Goal: Task Accomplishment & Management: Manage account settings

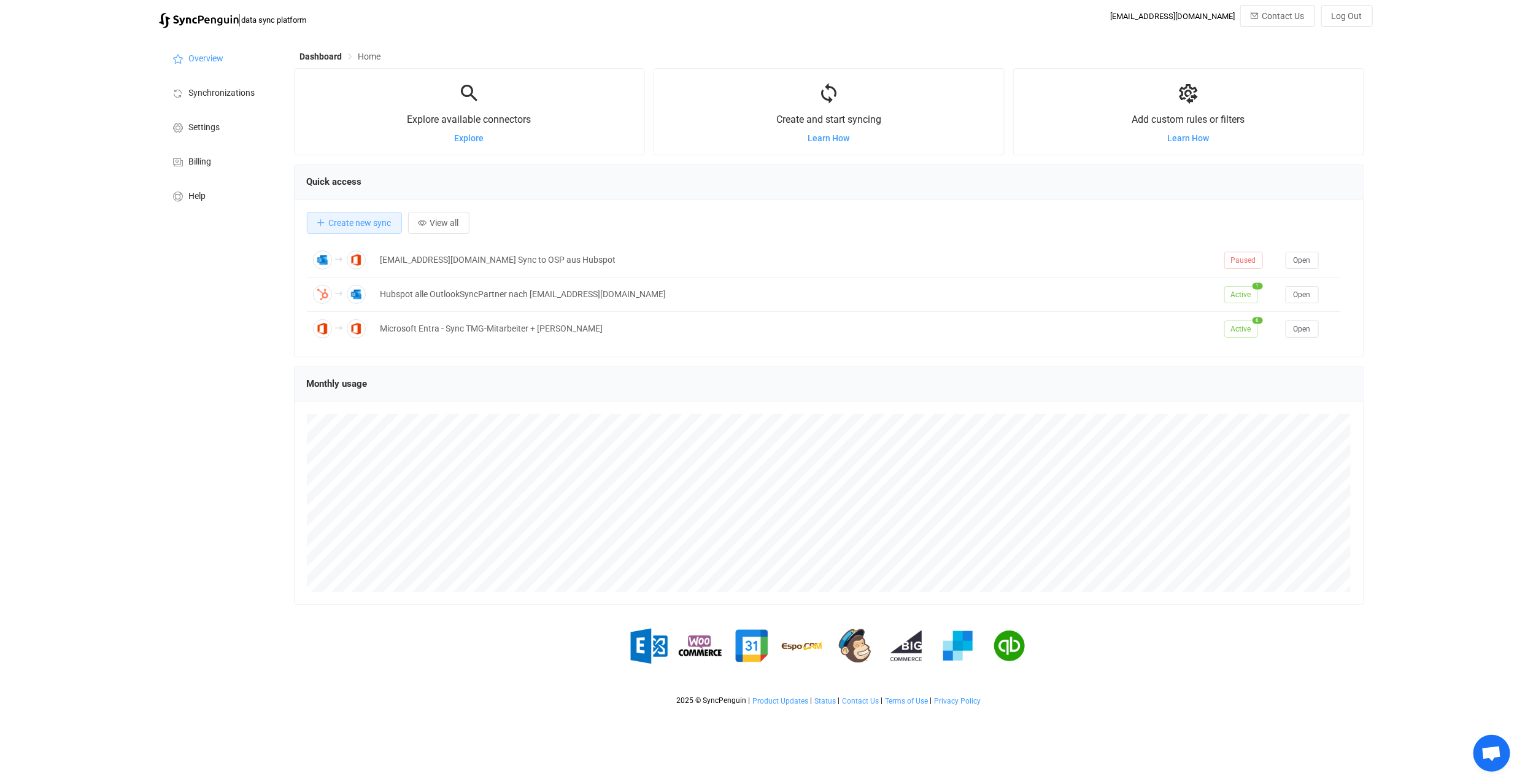
scroll to position [3966, 0]
click at [219, 94] on span "Synchronizations" at bounding box center [222, 93] width 66 height 10
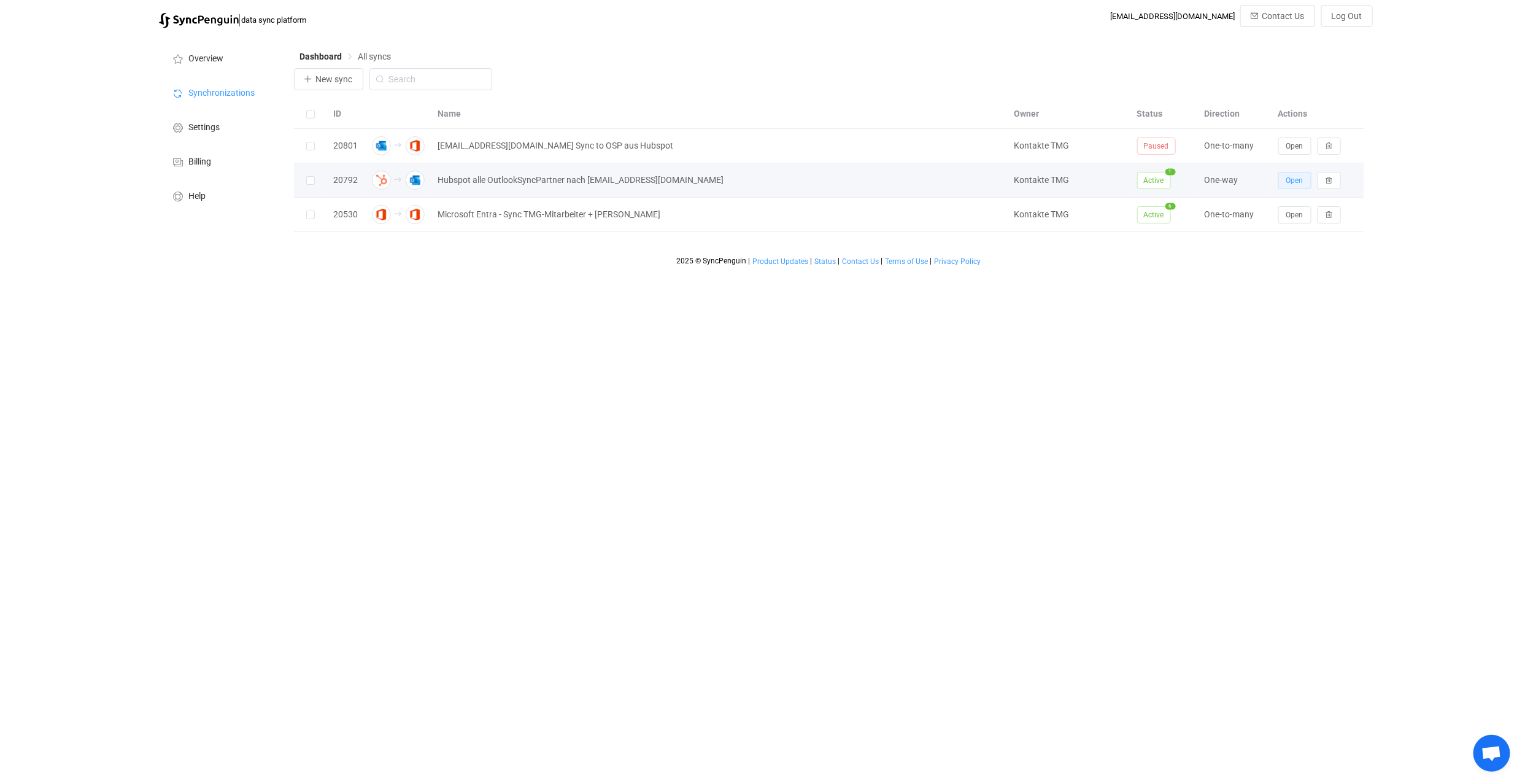
click at [1282, 183] on button "Open" at bounding box center [1296, 181] width 33 height 17
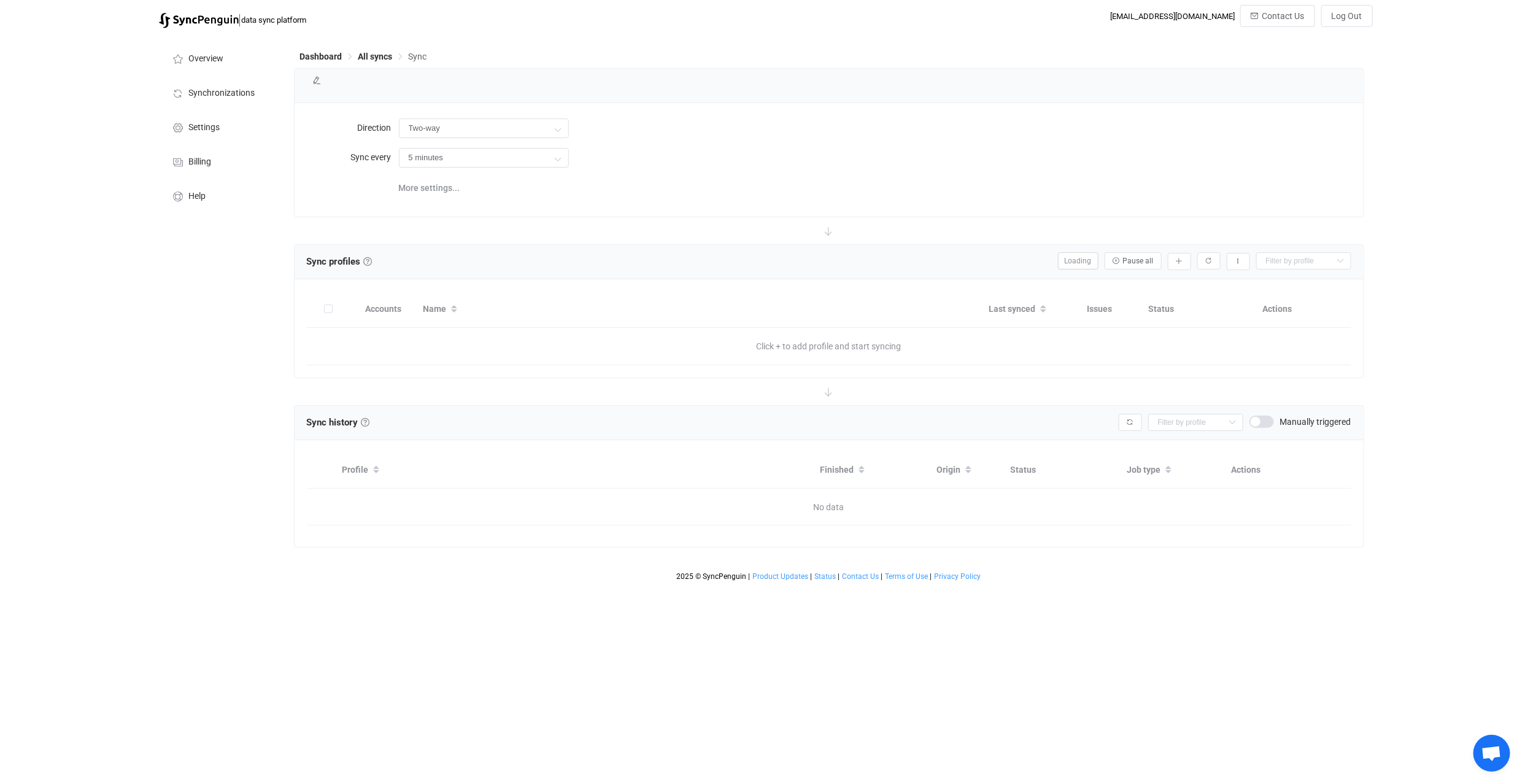
type input "HubSpot → Outlook"
type input "30 minutes"
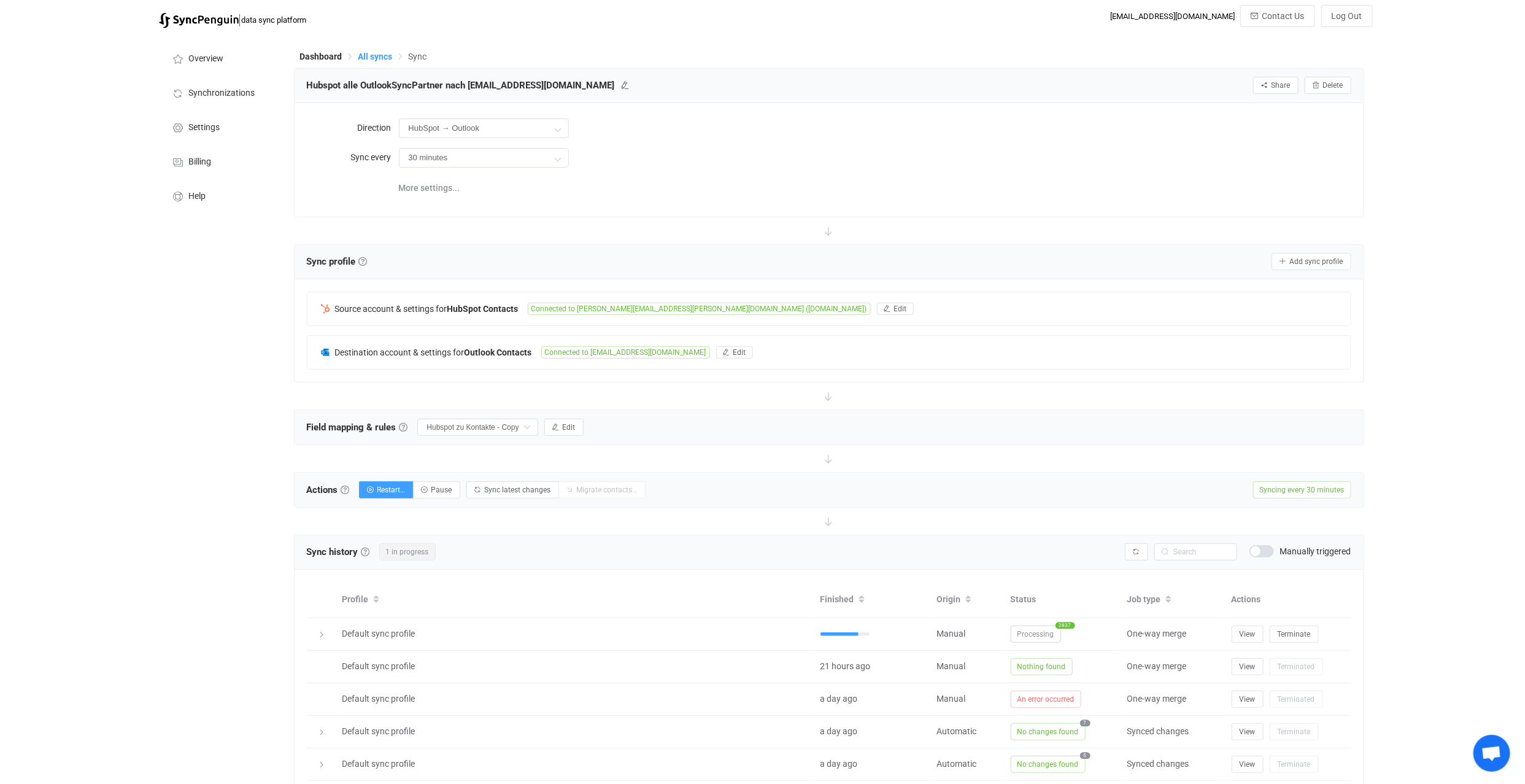
click at [370, 59] on span "All syncs" at bounding box center [376, 56] width 35 height 10
